Goal: Transaction & Acquisition: Purchase product/service

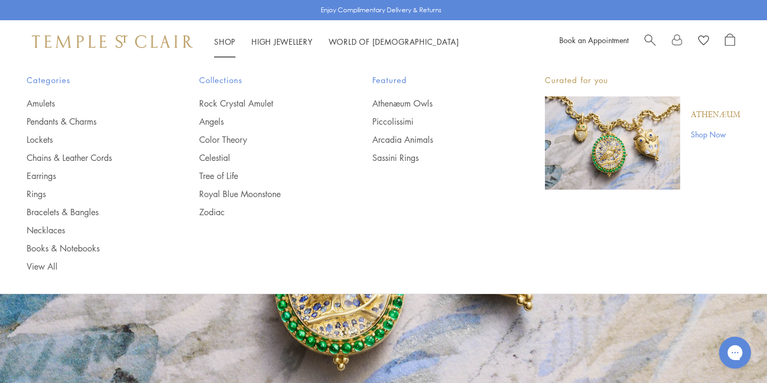
click at [231, 39] on link "Shop Shop" at bounding box center [224, 41] width 21 height 11
click at [703, 130] on link "Shop Now" at bounding box center [715, 134] width 50 height 12
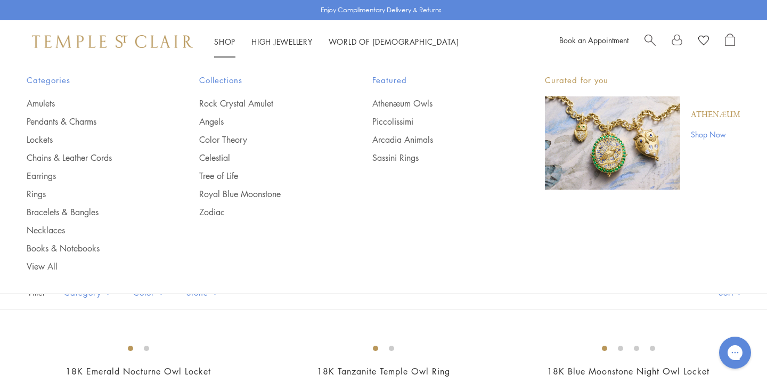
click at [221, 46] on li "Shop Shop Categories Amulets Pendants & Charms Lockets Chains & Leather Cords E…" at bounding box center [224, 41] width 21 height 13
click at [46, 118] on link "Pendants & Charms" at bounding box center [92, 122] width 130 height 12
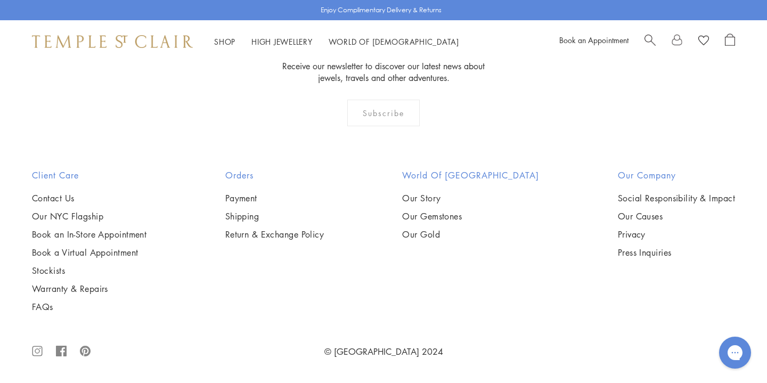
scroll to position [6742, 0]
click at [35, 347] on icon ".cls-1{fill:none;stroke:#878787;stroke-miterlimit:10;stroke-width:1.91px;}.cls-…" at bounding box center [37, 351] width 11 height 34
